Goal: Information Seeking & Learning: Learn about a topic

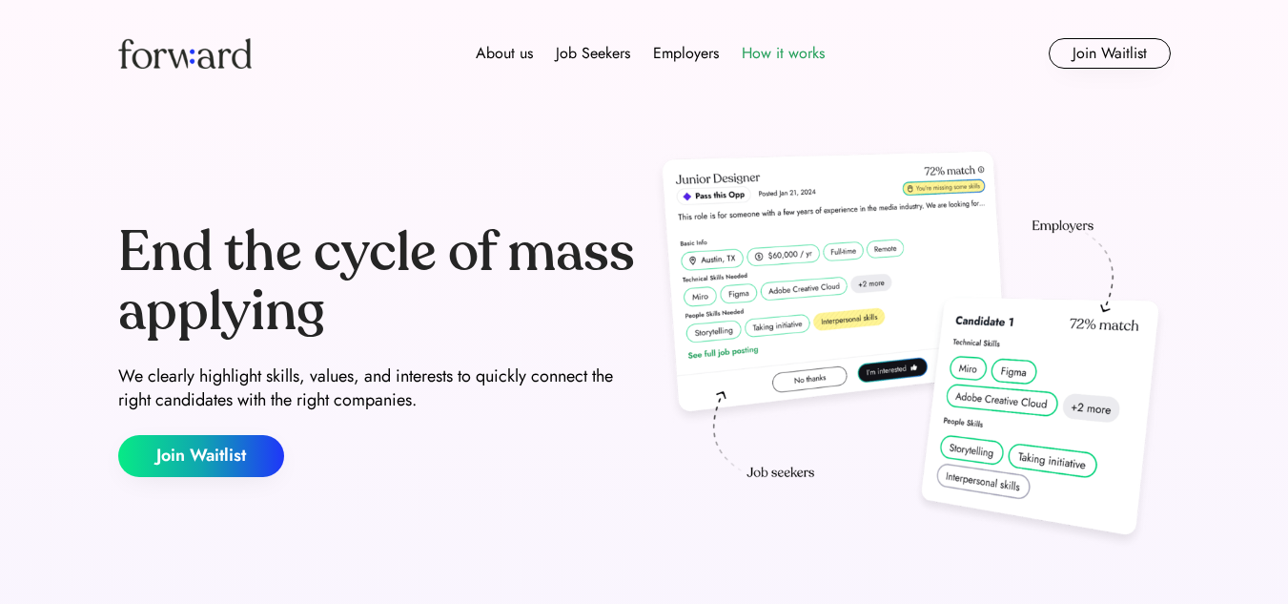
click at [759, 57] on div "How it works" at bounding box center [783, 53] width 83 height 23
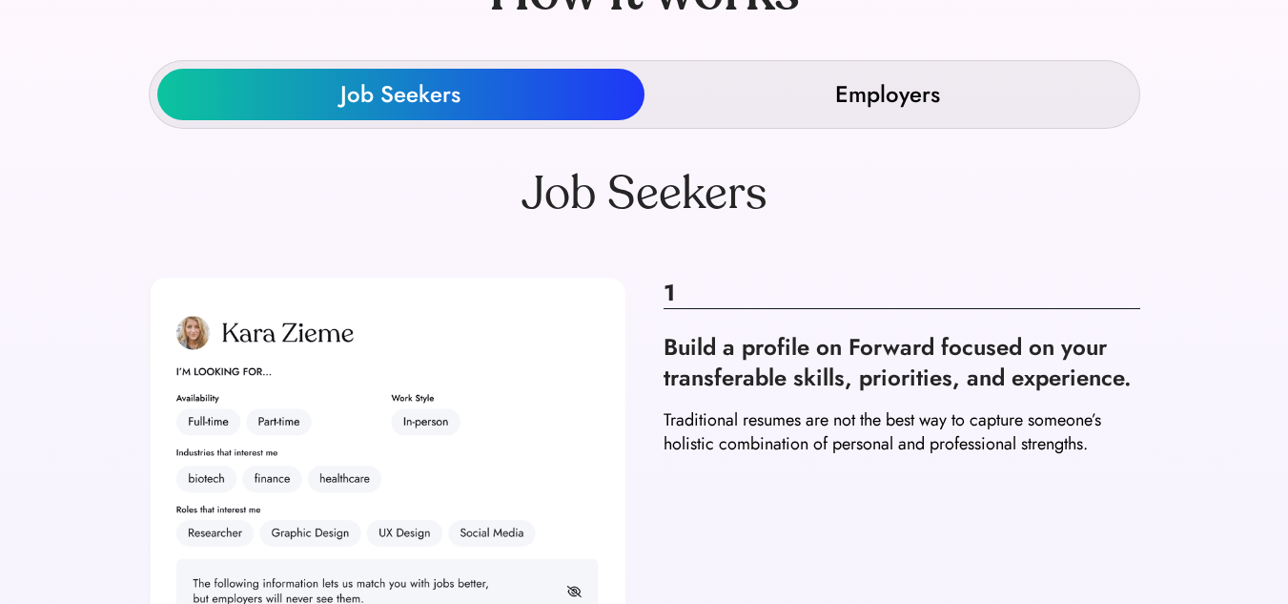
scroll to position [183, 0]
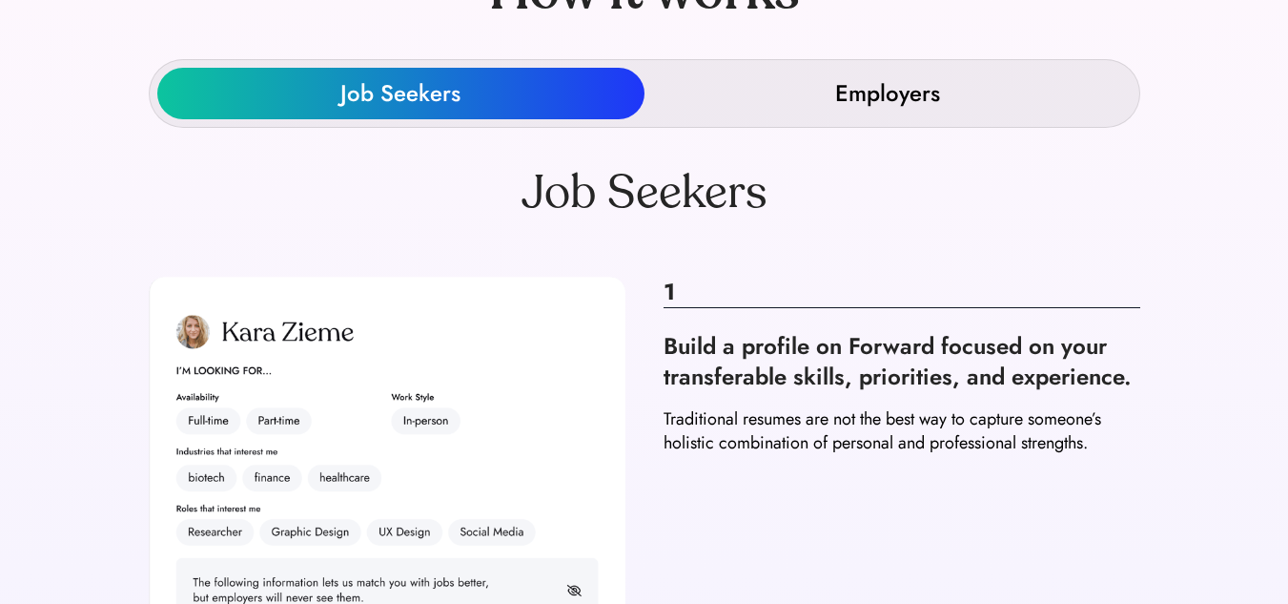
click at [865, 102] on div "Employers" at bounding box center [887, 93] width 105 height 31
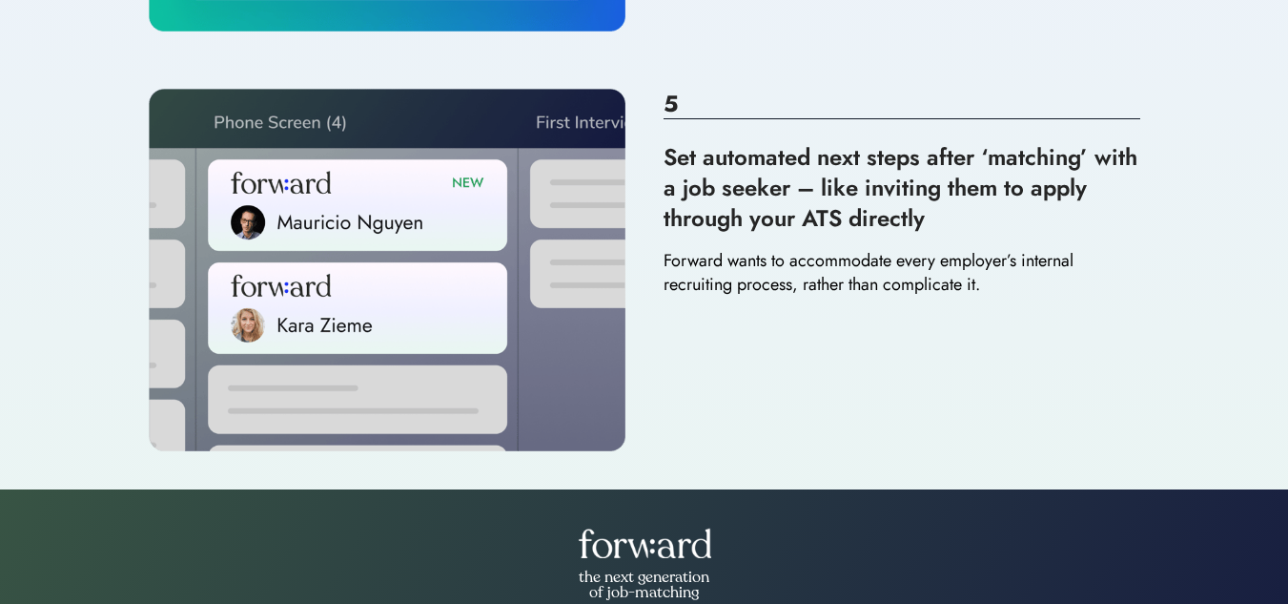
scroll to position [2260, 0]
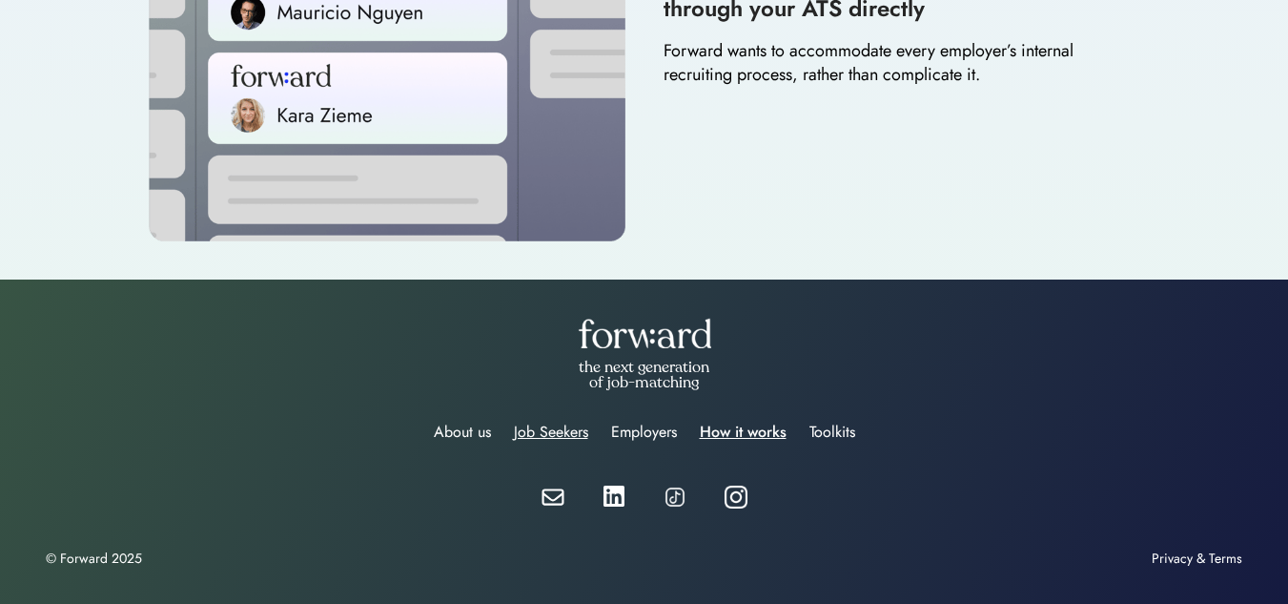
click at [531, 428] on div "Job Seekers" at bounding box center [551, 432] width 74 height 23
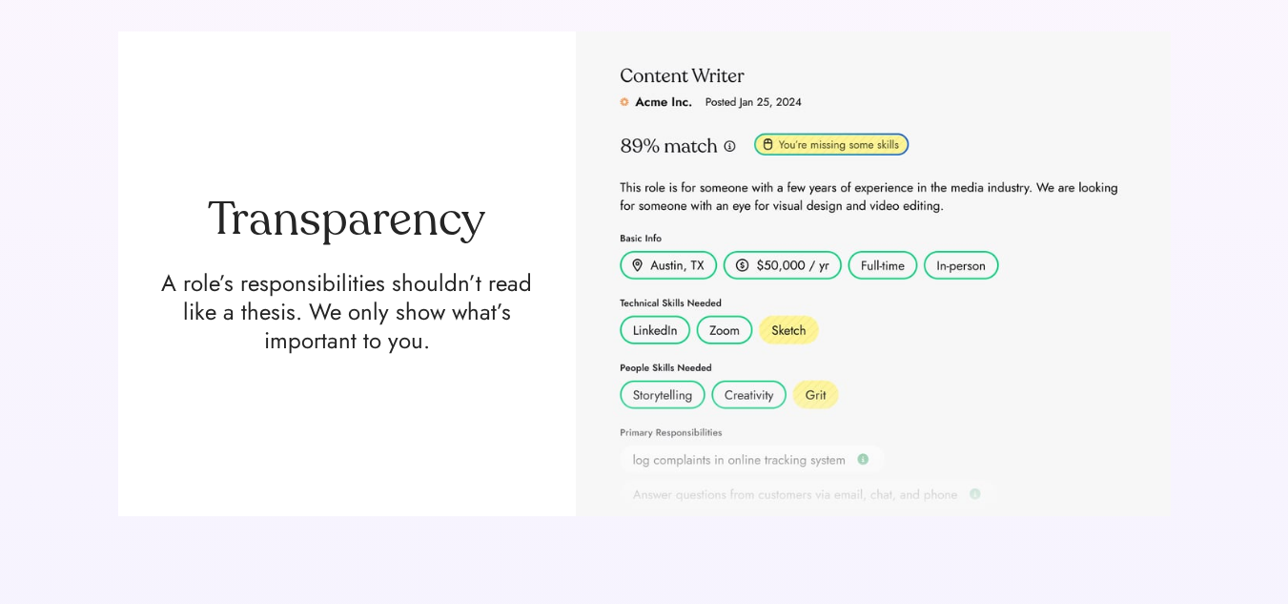
scroll to position [670, 0]
